Goal: Task Accomplishment & Management: Use online tool/utility

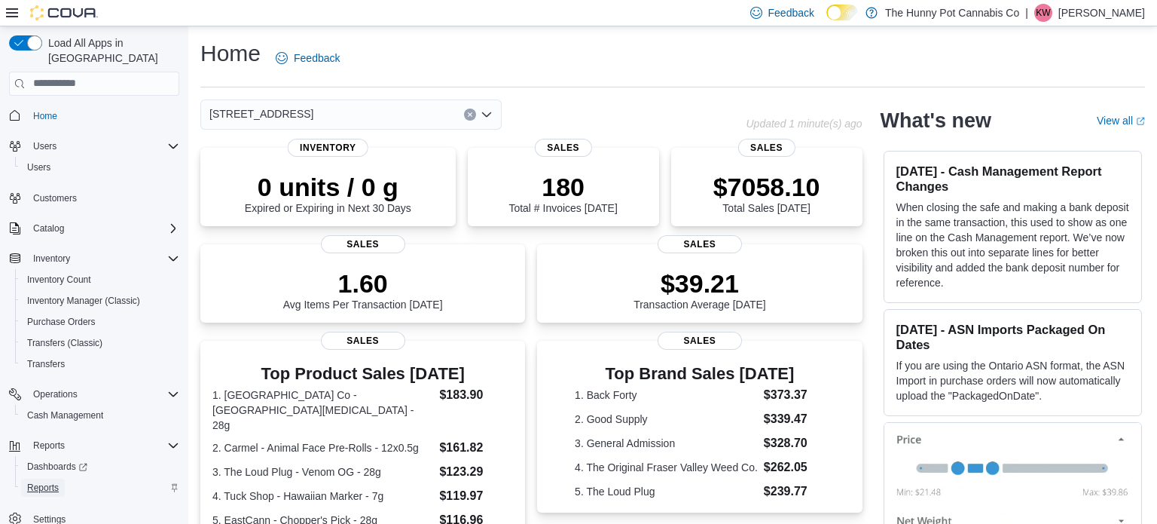
click at [62, 478] on link "Reports" at bounding box center [43, 487] width 44 height 18
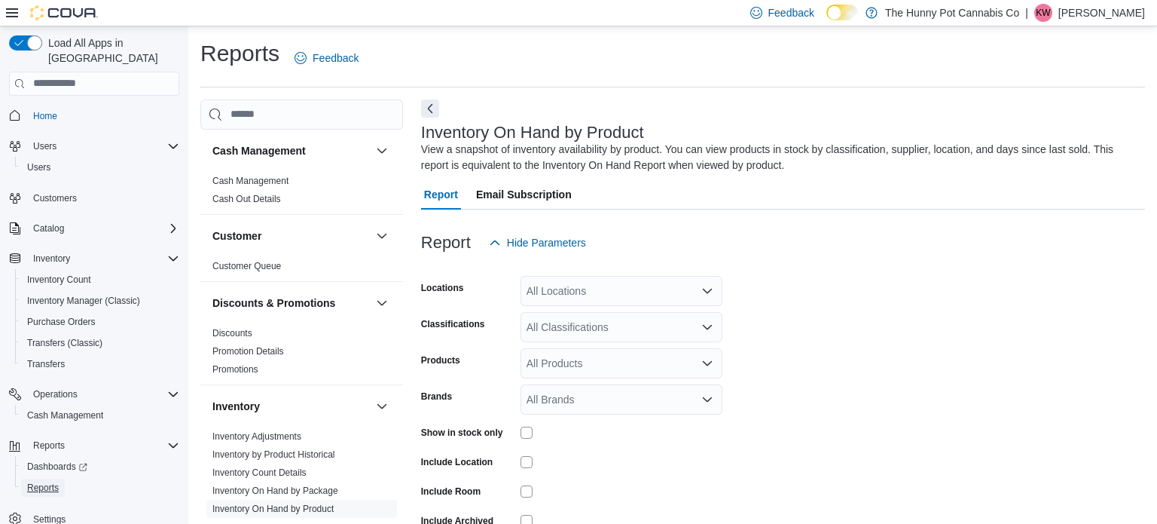
scroll to position [50, 0]
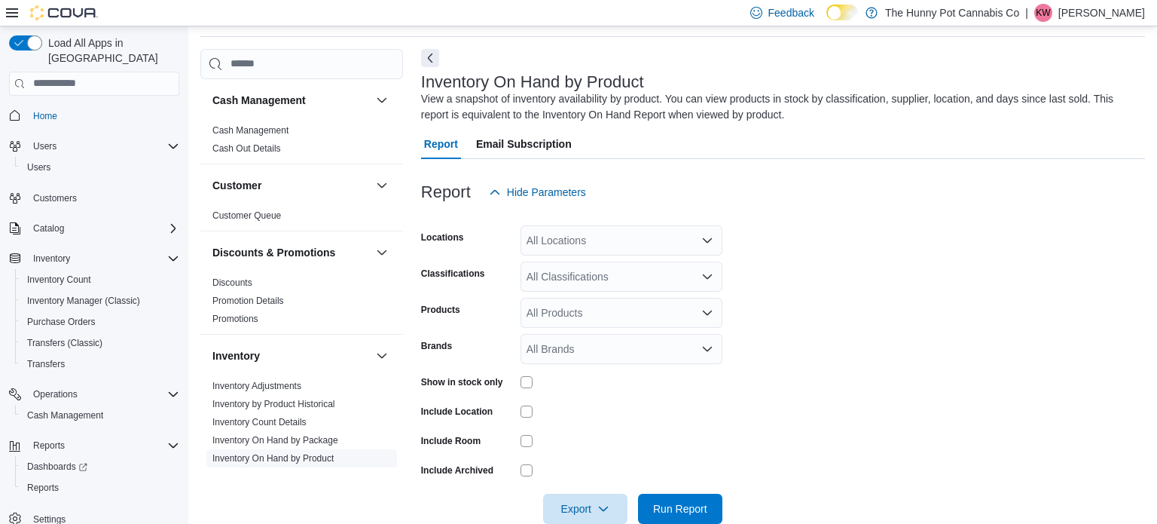
click at [307, 453] on link "Inventory On Hand by Product" at bounding box center [272, 458] width 121 height 11
click at [636, 239] on div "All Locations" at bounding box center [622, 240] width 202 height 30
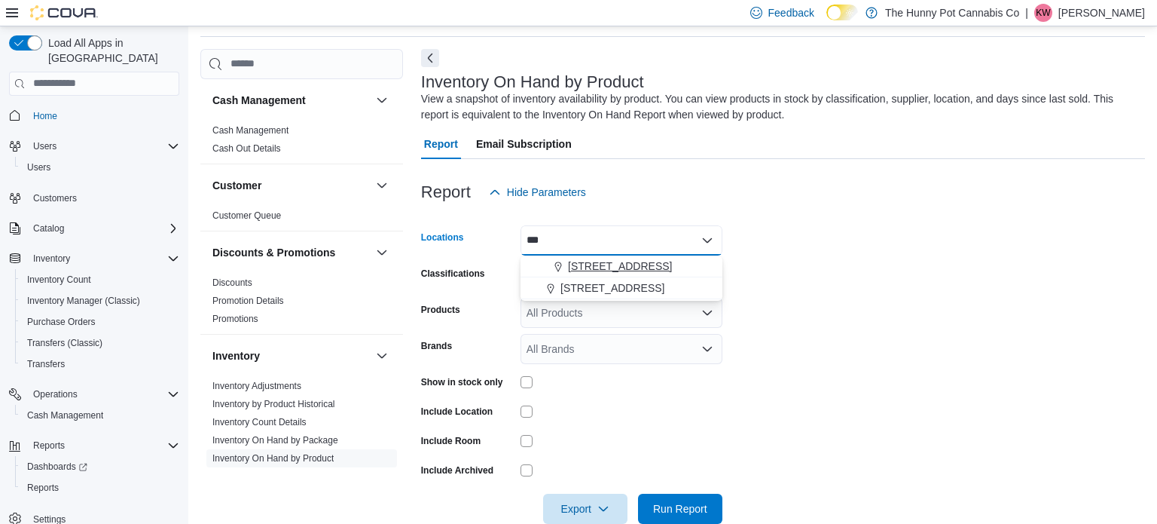
type input "***"
click at [610, 260] on span "[STREET_ADDRESS]" at bounding box center [620, 265] width 104 height 15
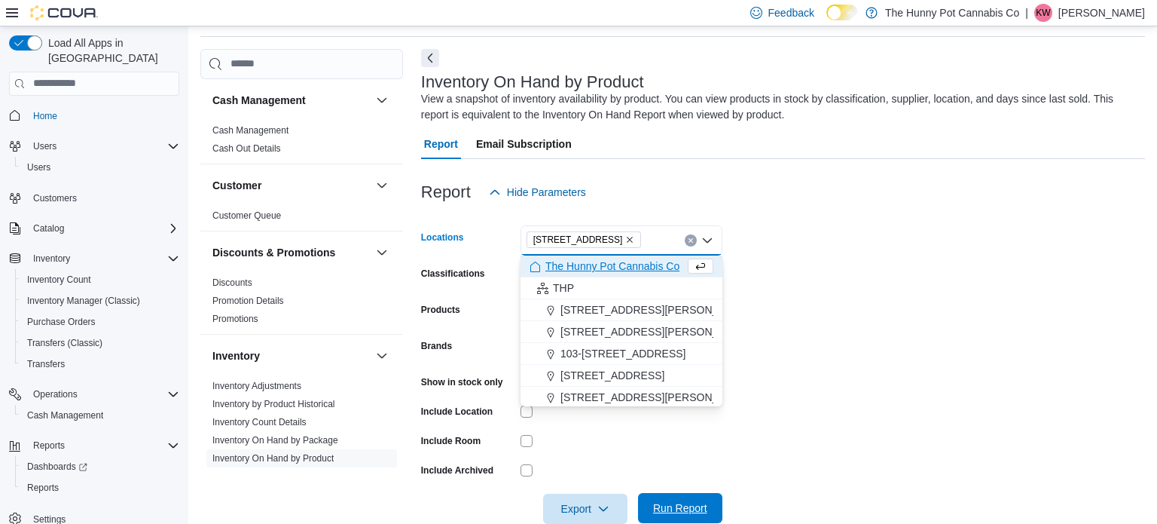
click at [695, 506] on span "Run Report" at bounding box center [680, 507] width 54 height 15
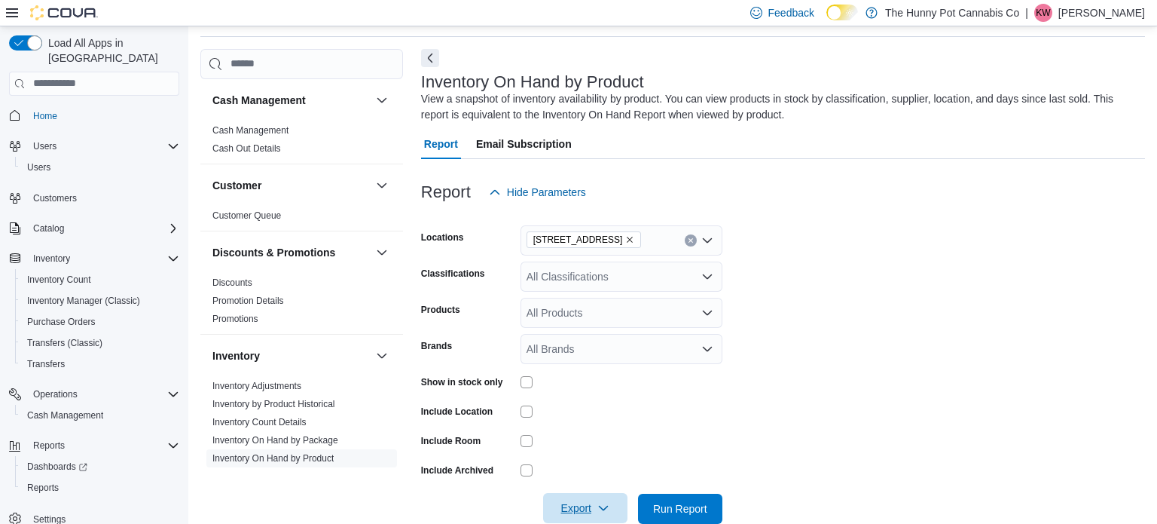
click at [613, 505] on span "Export" at bounding box center [585, 508] width 66 height 30
click at [594, 425] on button "Export to Excel" at bounding box center [588, 416] width 86 height 30
